Goal: Check status

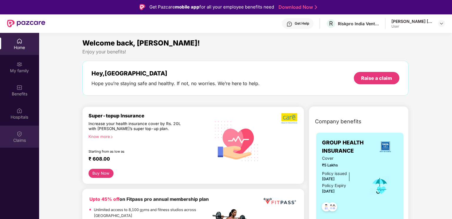
click at [19, 134] on img at bounding box center [19, 134] width 6 height 6
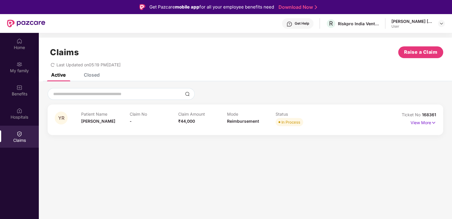
click at [61, 77] on div "Active" at bounding box center [58, 75] width 14 height 6
click at [431, 124] on img at bounding box center [433, 123] width 5 height 6
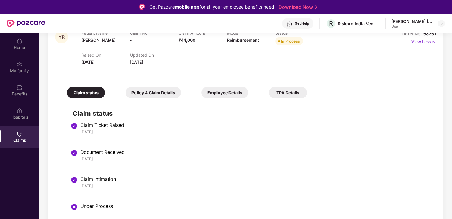
scroll to position [111, 0]
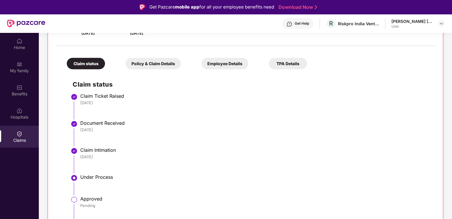
drag, startPoint x: 449, startPoint y: 179, endPoint x: 286, endPoint y: 164, distance: 163.6
click at [448, 201] on div "YR Patient Name [PERSON_NAME] Claim No - Claim Amount ₹44,000 Mode Reimbursemen…" at bounding box center [245, 112] width 413 height 269
click at [243, 153] on div "Claim Intimation" at bounding box center [255, 150] width 350 height 6
